Goal: Task Accomplishment & Management: Manage account settings

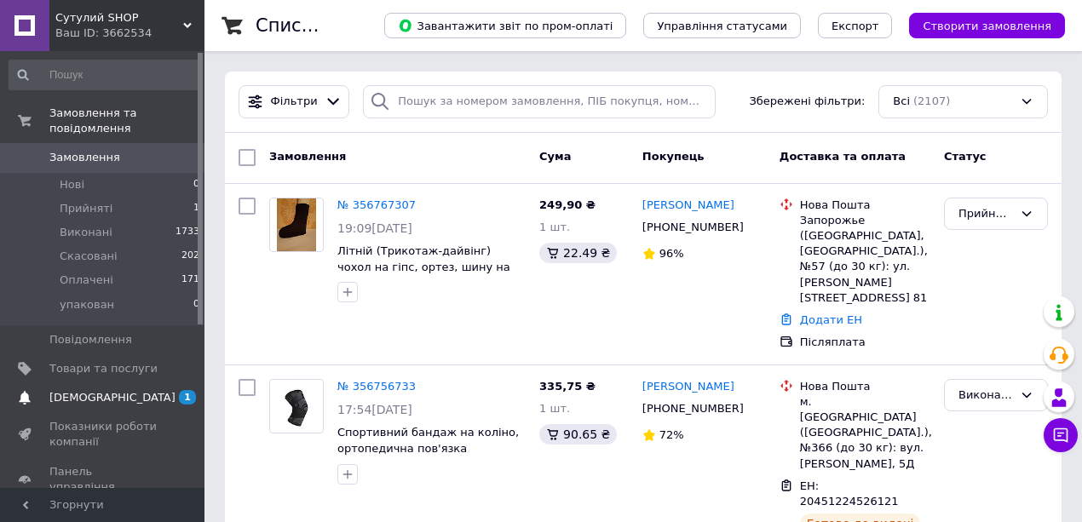
click at [89, 390] on span "[DEMOGRAPHIC_DATA]" at bounding box center [112, 397] width 126 height 15
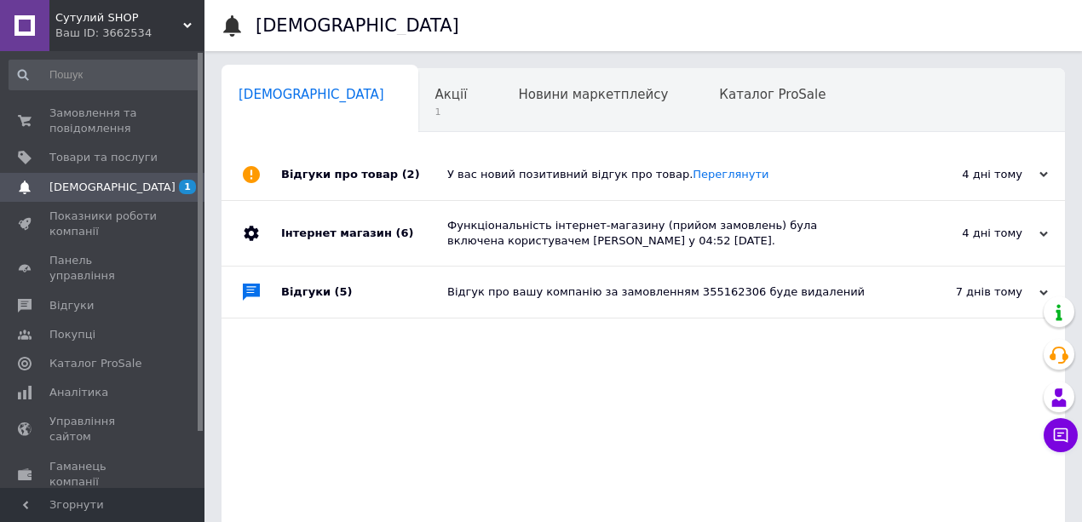
scroll to position [0, 1]
click at [435, 92] on span "Акції" at bounding box center [451, 94] width 32 height 15
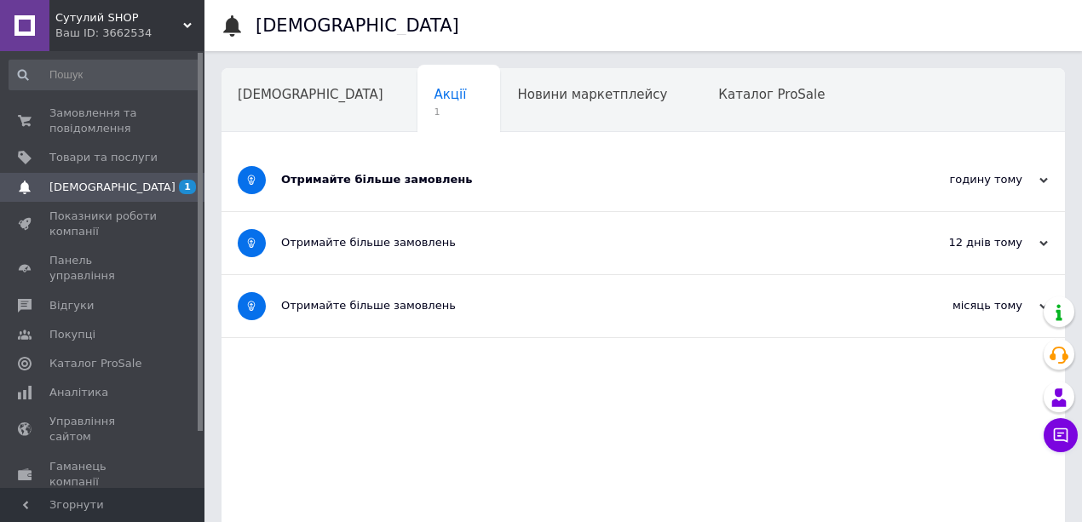
click at [540, 187] on div "Отримайте більше замовлень" at bounding box center [579, 180] width 597 height 62
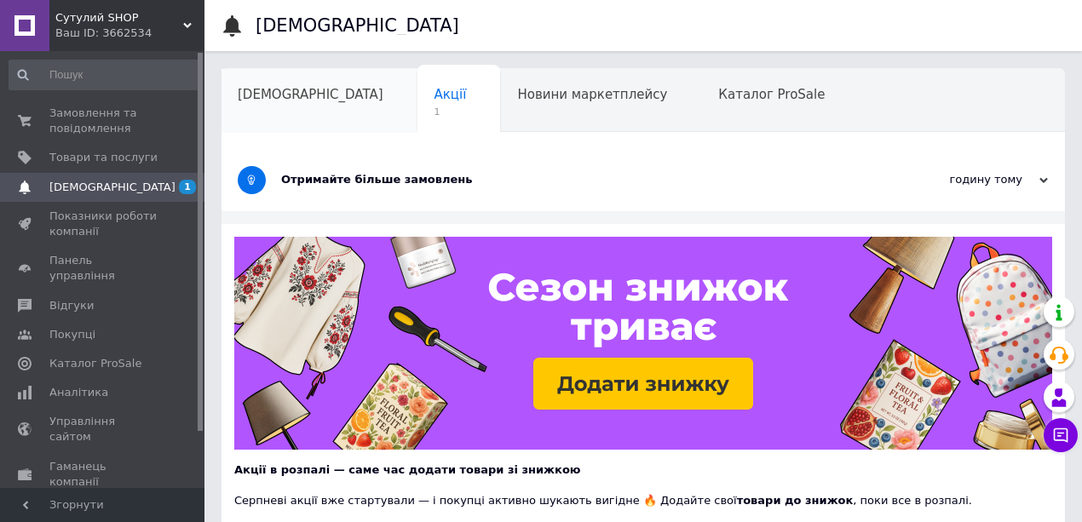
click at [293, 101] on span "[DEMOGRAPHIC_DATA]" at bounding box center [311, 94] width 146 height 15
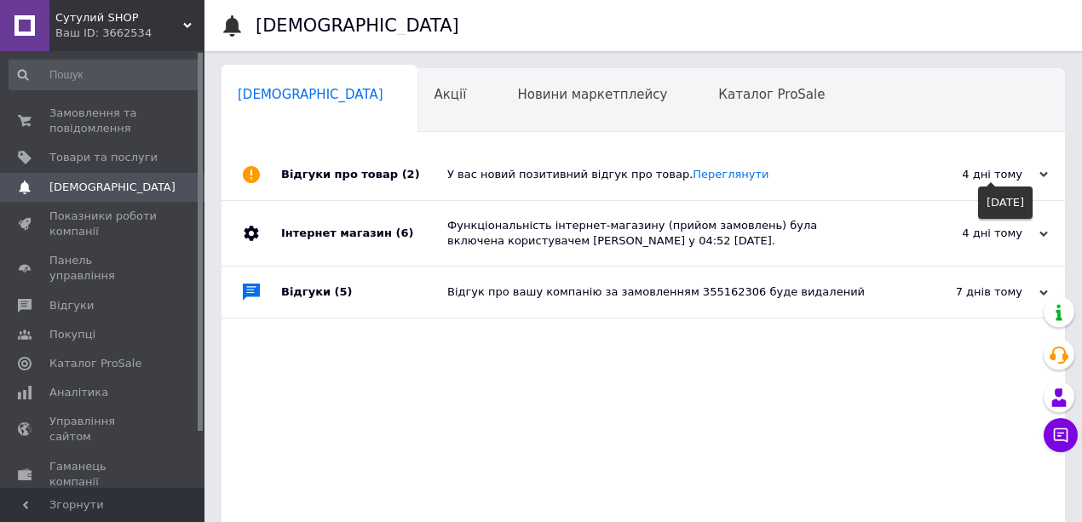
click at [1043, 177] on use at bounding box center [1044, 174] width 9 height 5
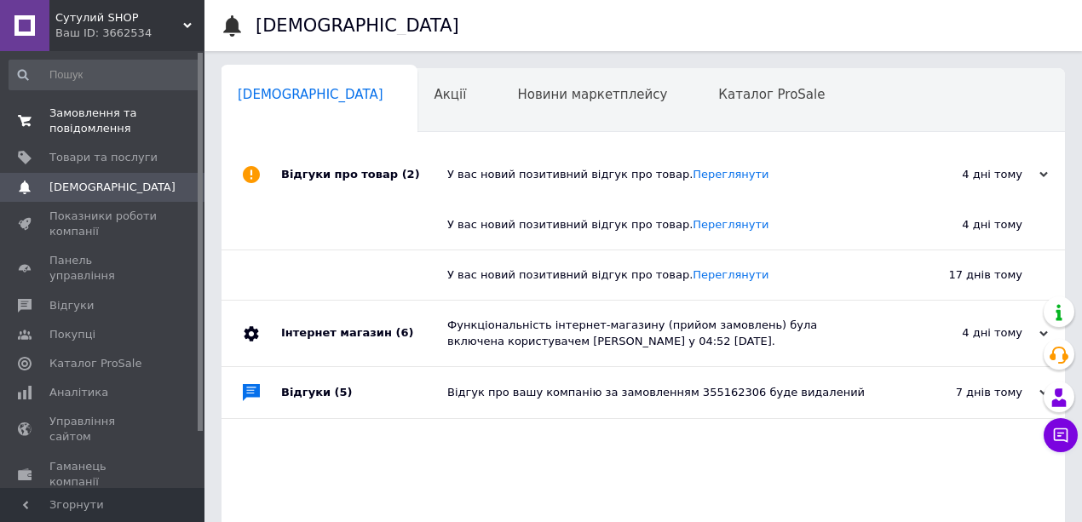
click at [101, 118] on span "Замовлення та повідомлення" at bounding box center [103, 121] width 108 height 31
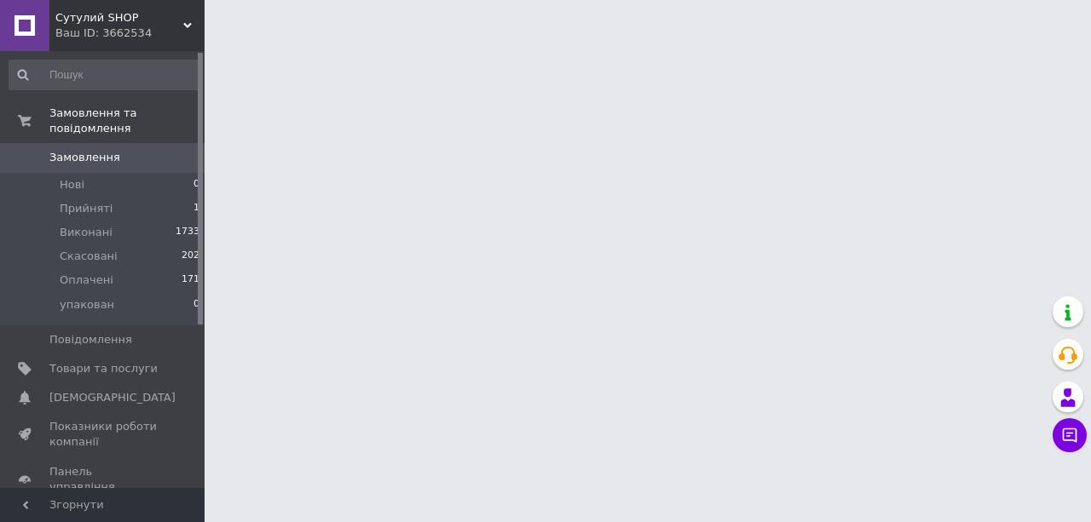
click at [183, 20] on div "Сутулий SHOP Ваш ID: 3662534" at bounding box center [126, 25] width 155 height 51
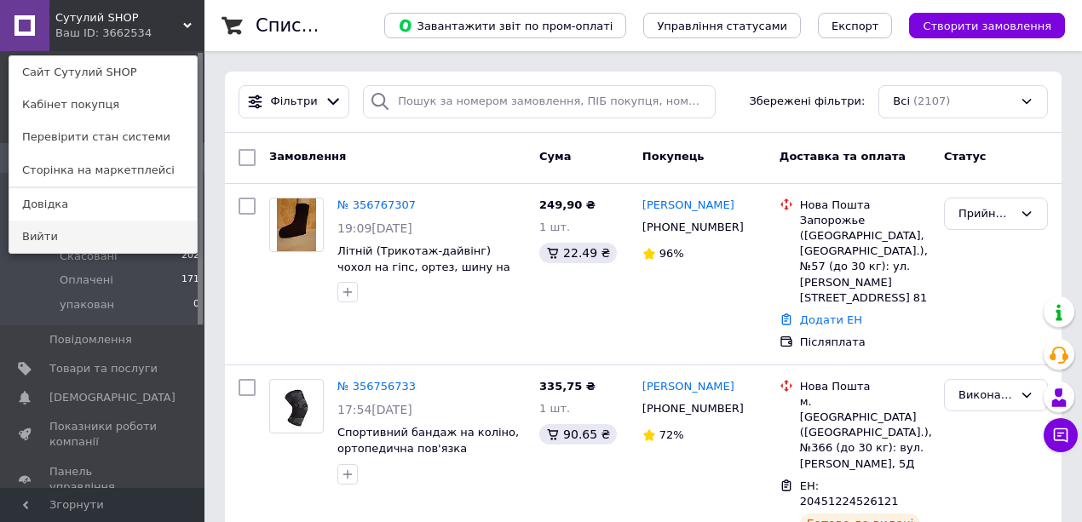
click at [74, 237] on link "Вийти" at bounding box center [102, 237] width 187 height 32
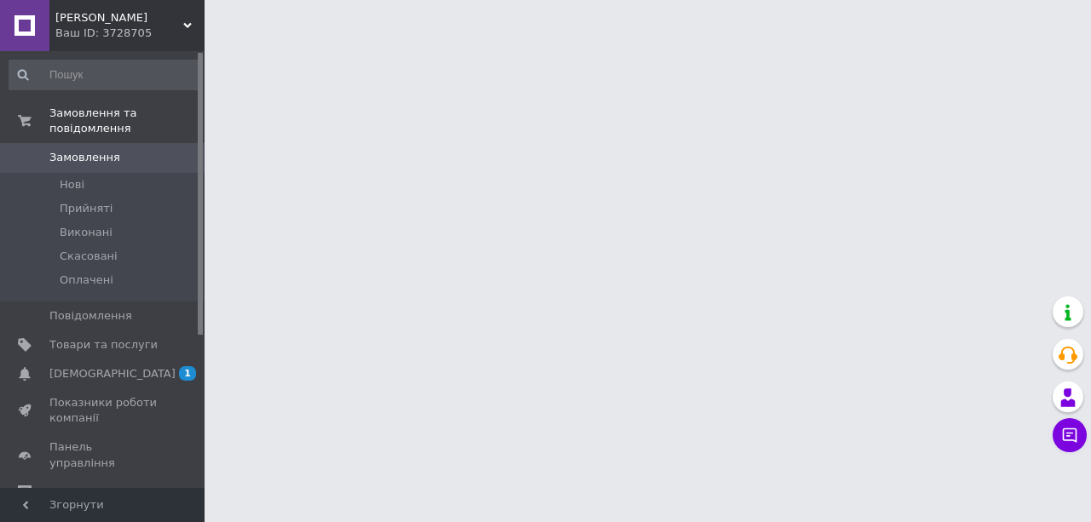
click at [103, 366] on span "[DEMOGRAPHIC_DATA]" at bounding box center [112, 373] width 126 height 15
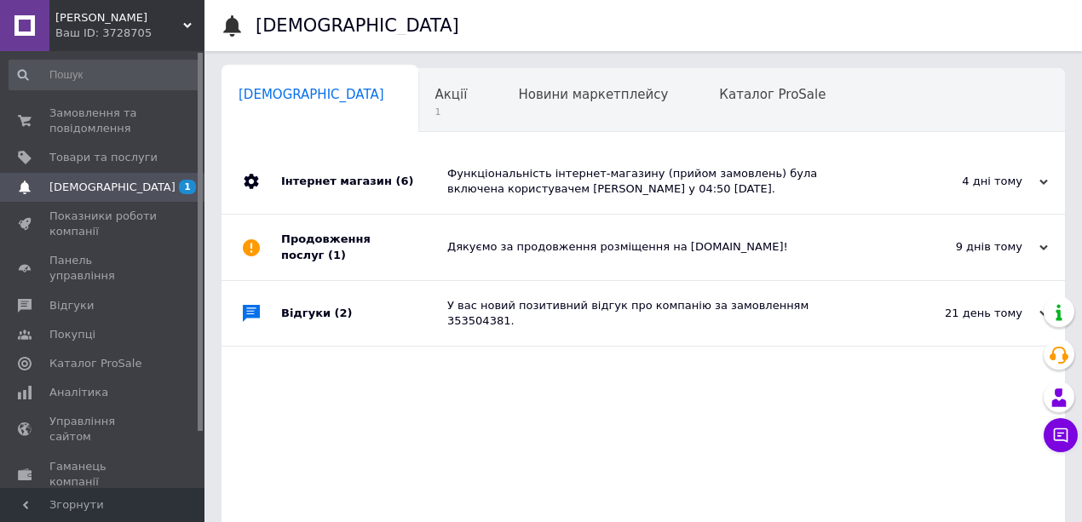
scroll to position [0, 1]
click at [418, 100] on div "Акції 1" at bounding box center [460, 101] width 84 height 65
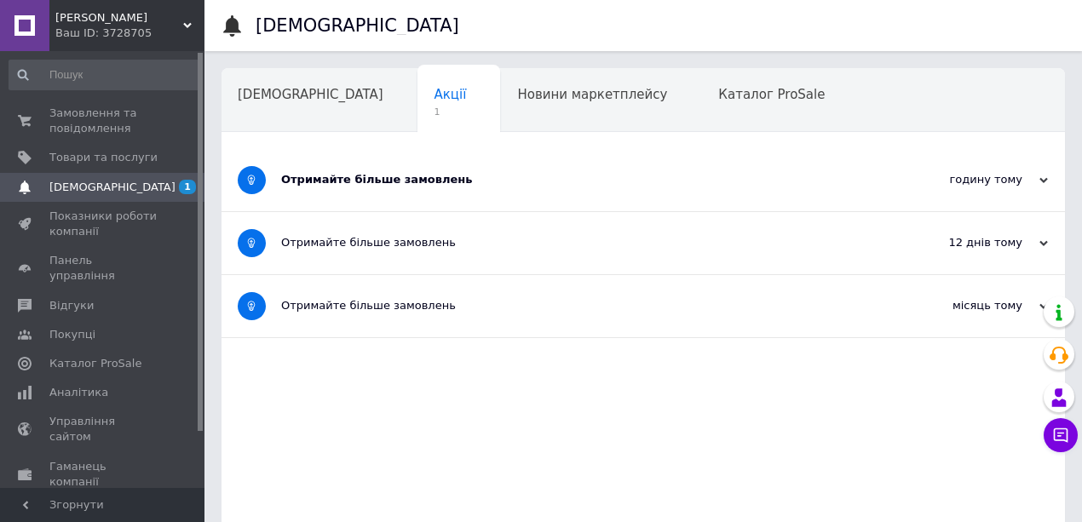
click at [539, 168] on div "Отримайте більше замовлень" at bounding box center [579, 180] width 597 height 62
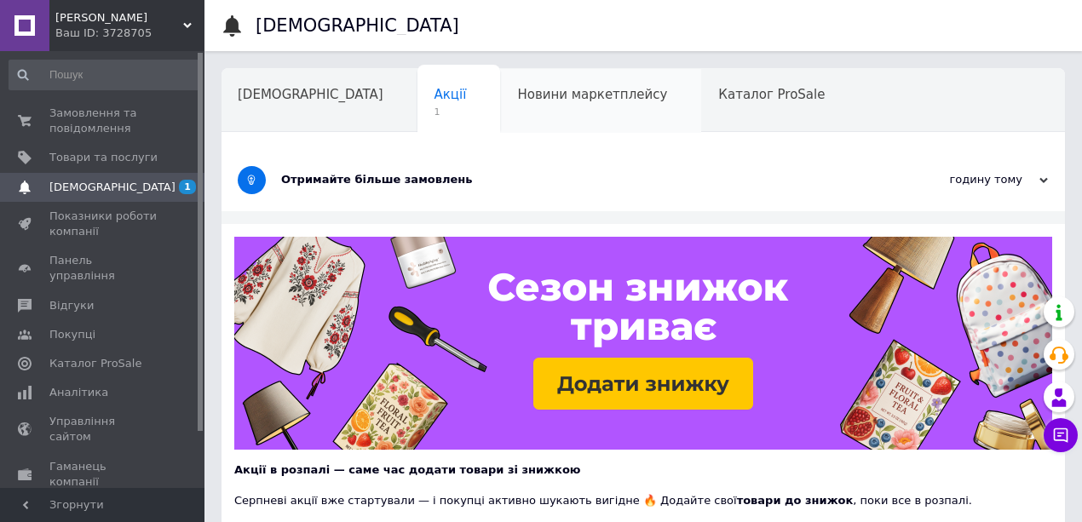
click at [532, 107] on div "Новини маркетплейсу" at bounding box center [600, 101] width 201 height 65
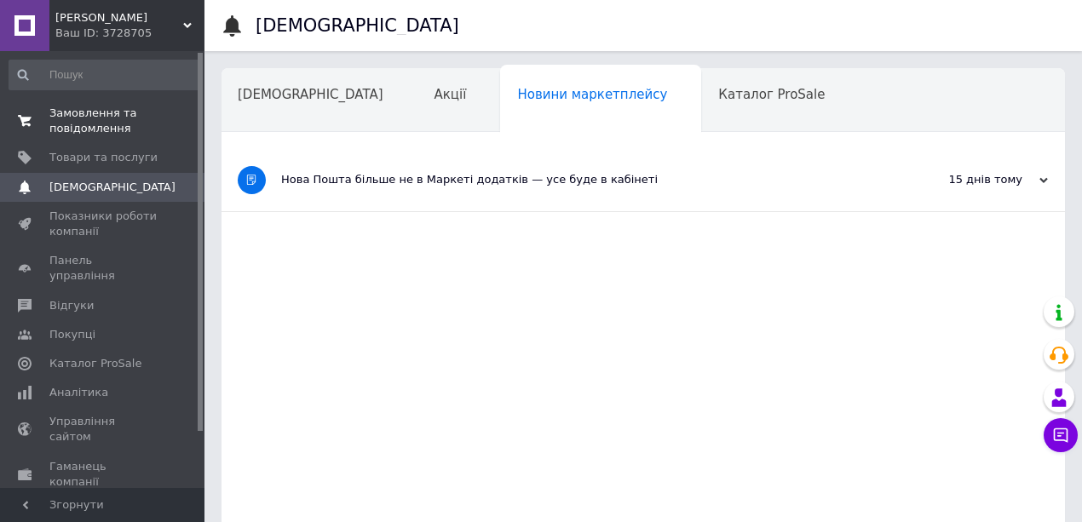
click at [103, 121] on span "Замовлення та повідомлення" at bounding box center [103, 121] width 108 height 31
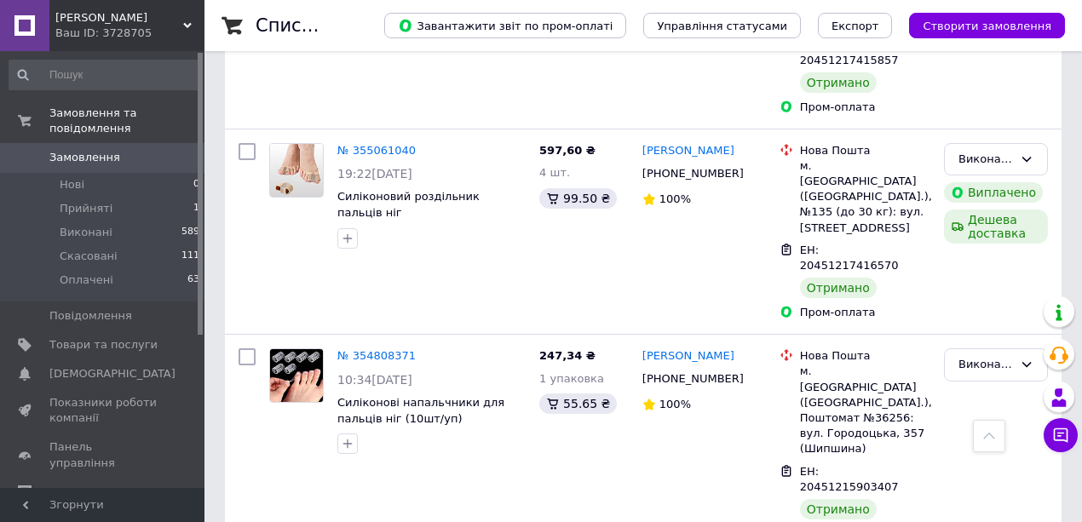
scroll to position [2045, 0]
click at [186, 26] on use at bounding box center [187, 25] width 9 height 5
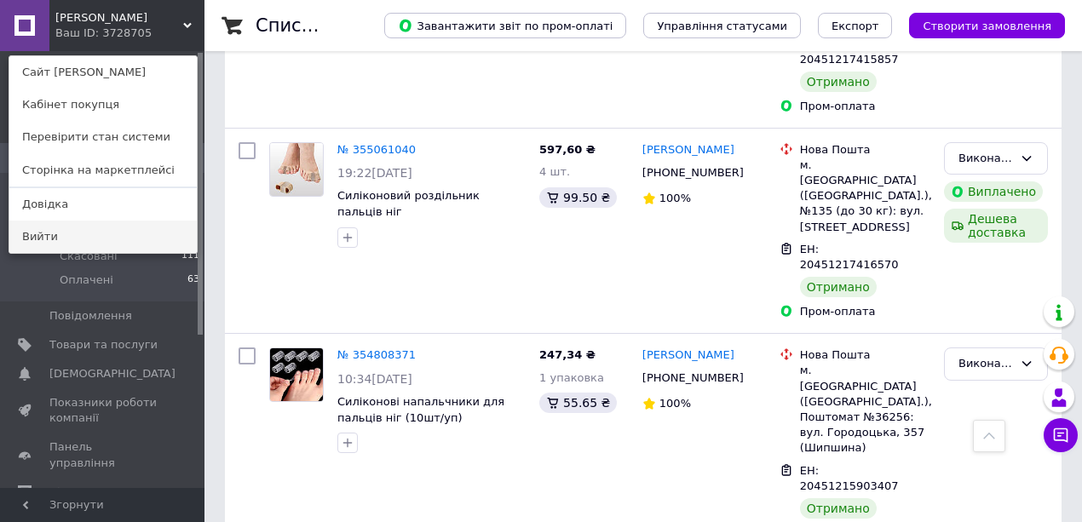
click at [80, 246] on link "Вийти" at bounding box center [102, 237] width 187 height 32
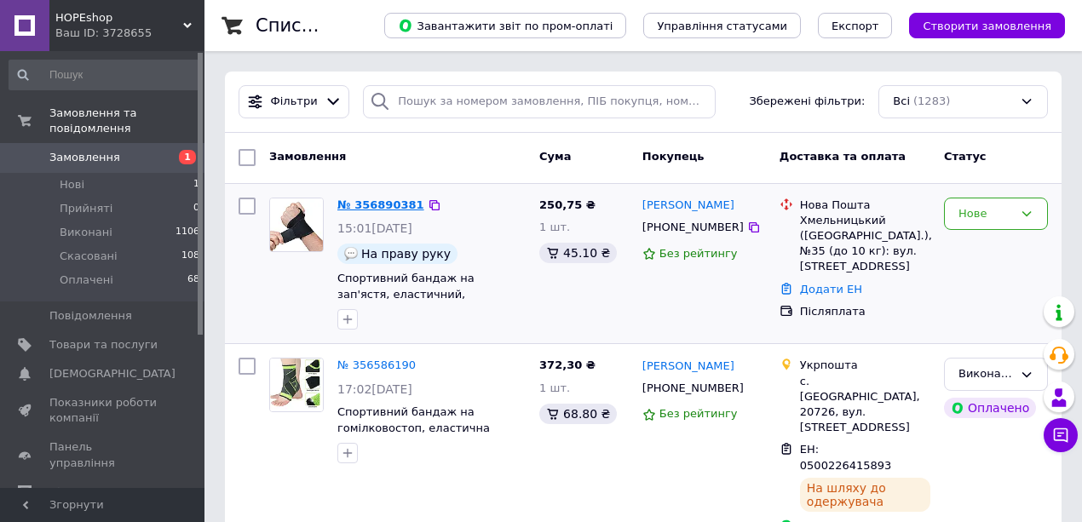
click at [391, 204] on link "№ 356890381" at bounding box center [380, 205] width 87 height 13
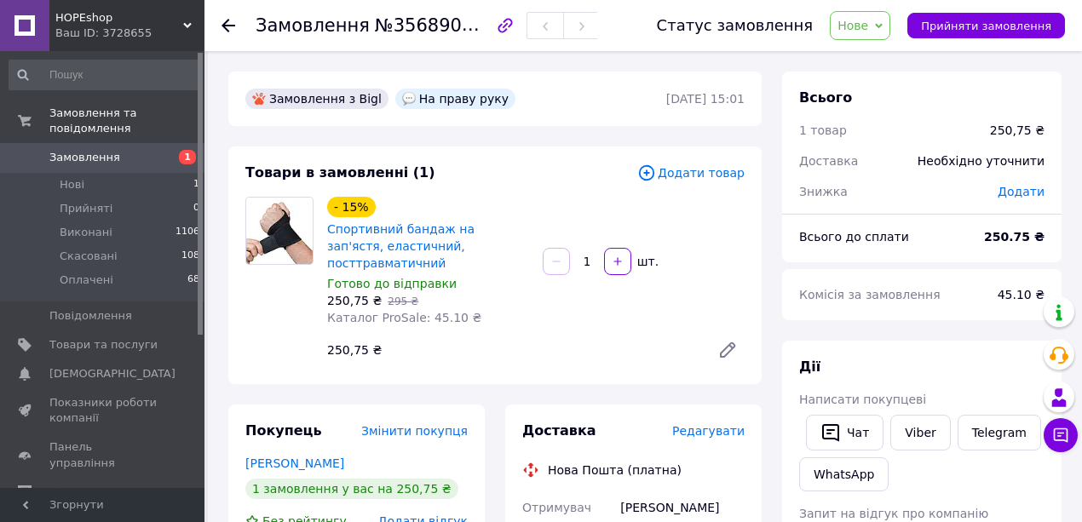
click at [891, 18] on span "Нове" at bounding box center [860, 25] width 61 height 29
click at [879, 66] on li "Прийнято" at bounding box center [870, 60] width 78 height 26
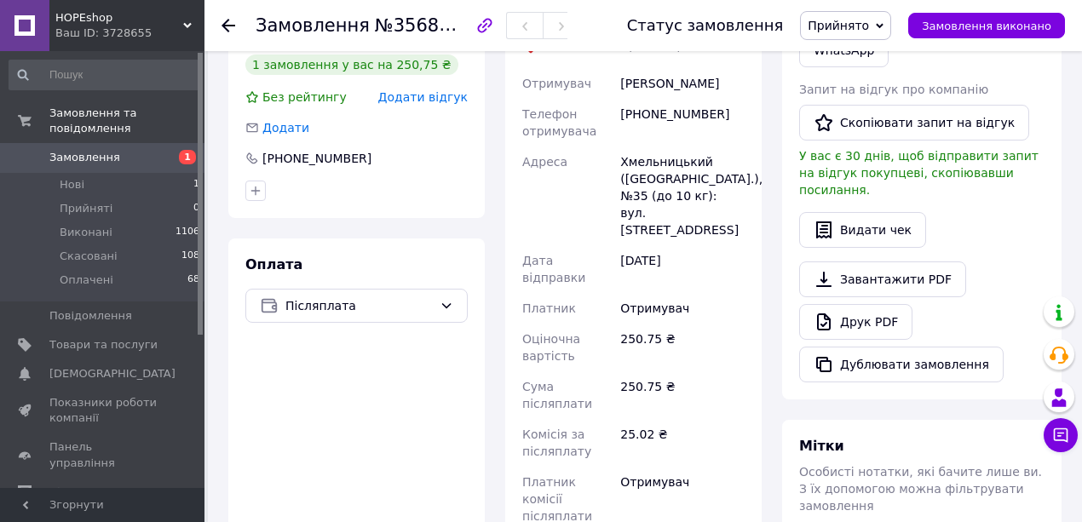
scroll to position [113, 0]
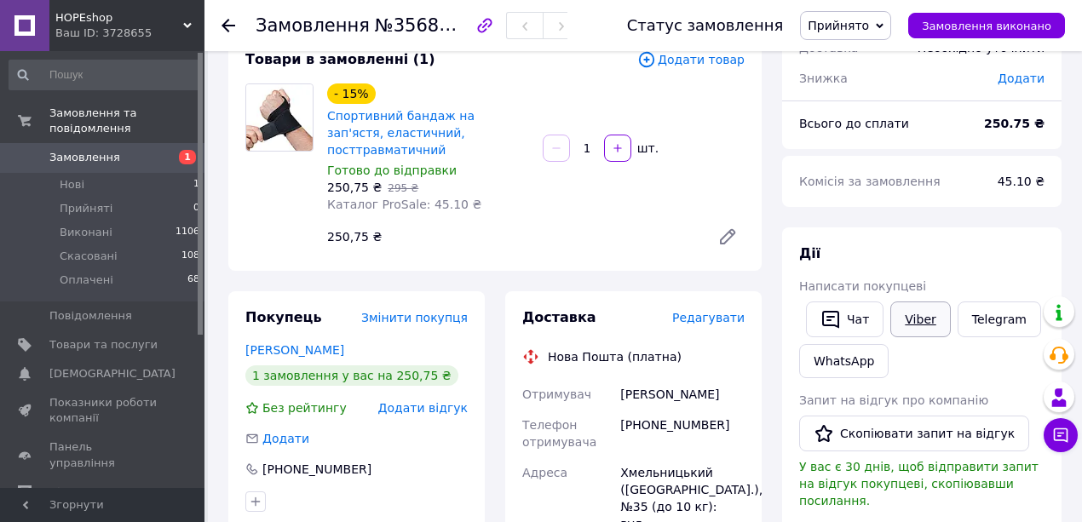
click at [931, 337] on link "Viber" at bounding box center [921, 320] width 60 height 36
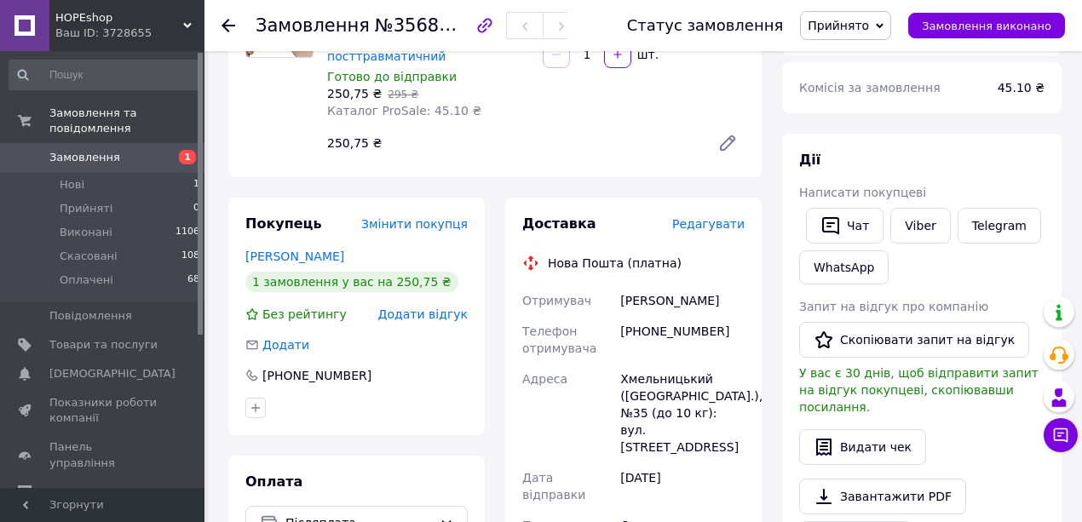
scroll to position [227, 0]
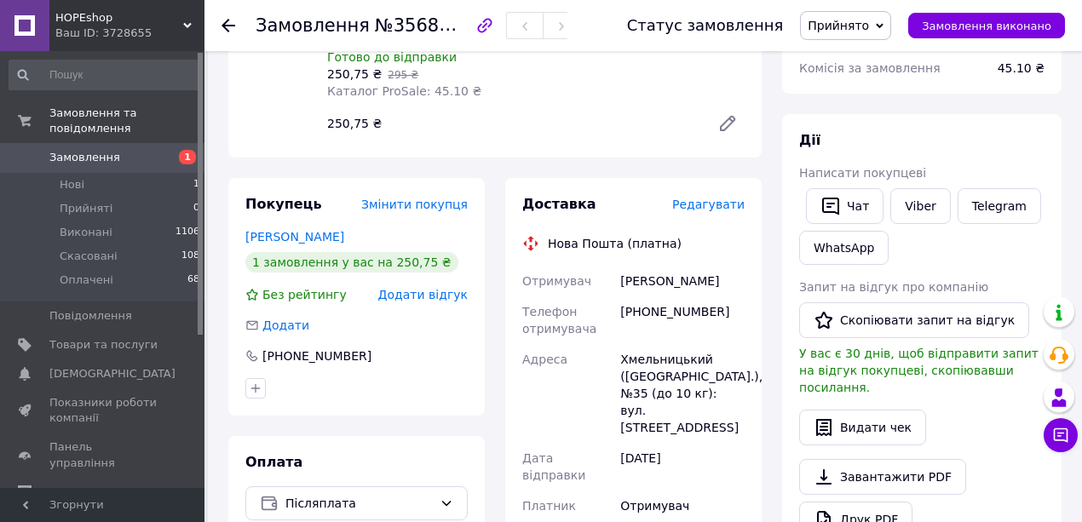
click at [771, 129] on div "Замовлення з Bigl На праву руку [DATE] 15:01 Товари в замовленні (1) Додати тов…" at bounding box center [495, 459] width 554 height 1229
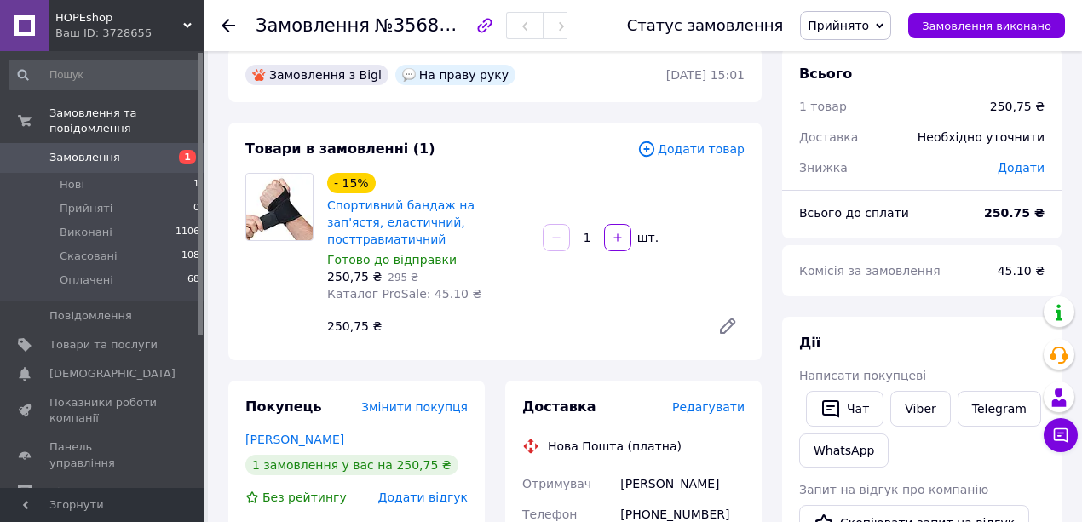
scroll to position [0, 0]
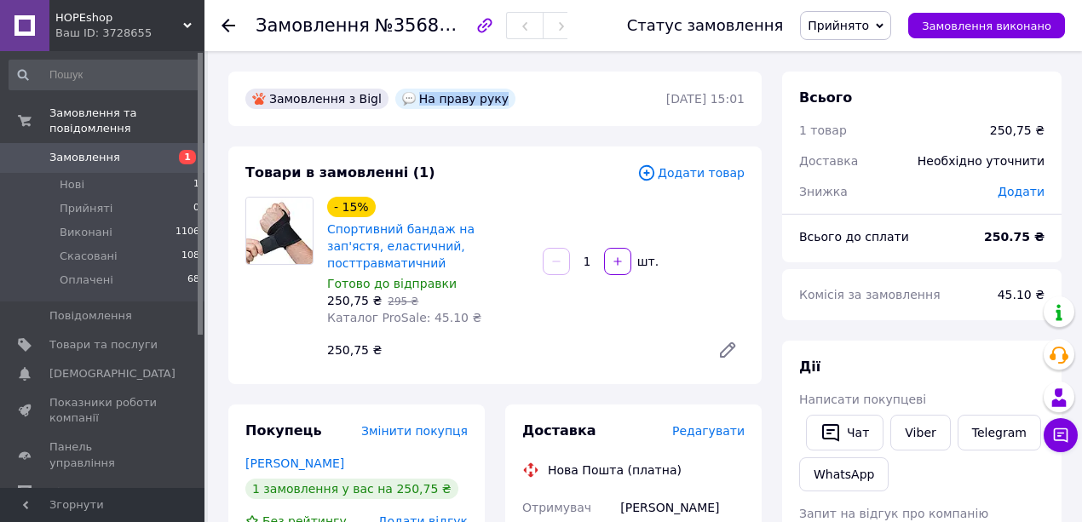
drag, startPoint x: 429, startPoint y: 100, endPoint x: 523, endPoint y: 104, distance: 93.8
click at [516, 104] on div "На праву руку" at bounding box center [455, 99] width 120 height 20
copy div "На праву руку"
click at [193, 26] on div "Ваш ID: 3728655" at bounding box center [129, 33] width 149 height 15
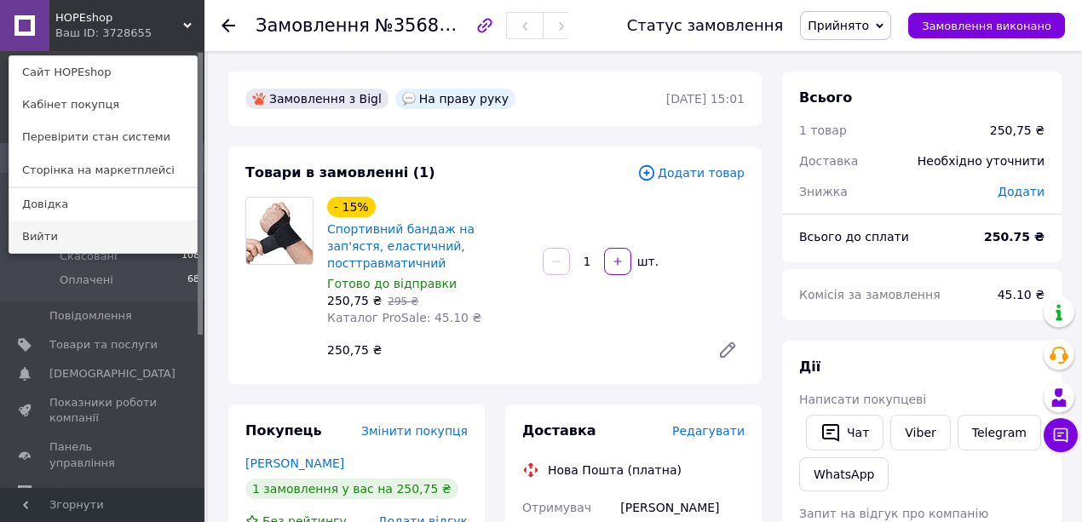
click at [99, 232] on link "Вийти" at bounding box center [102, 237] width 187 height 32
